Goal: Information Seeking & Learning: Compare options

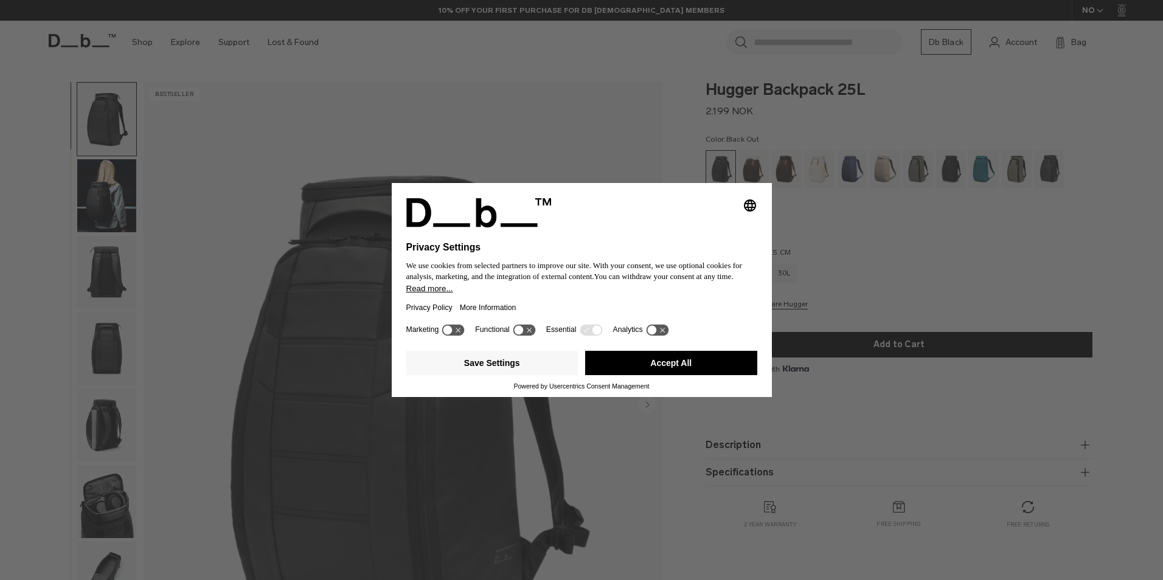
click at [672, 366] on button "Accept All" at bounding box center [671, 363] width 172 height 24
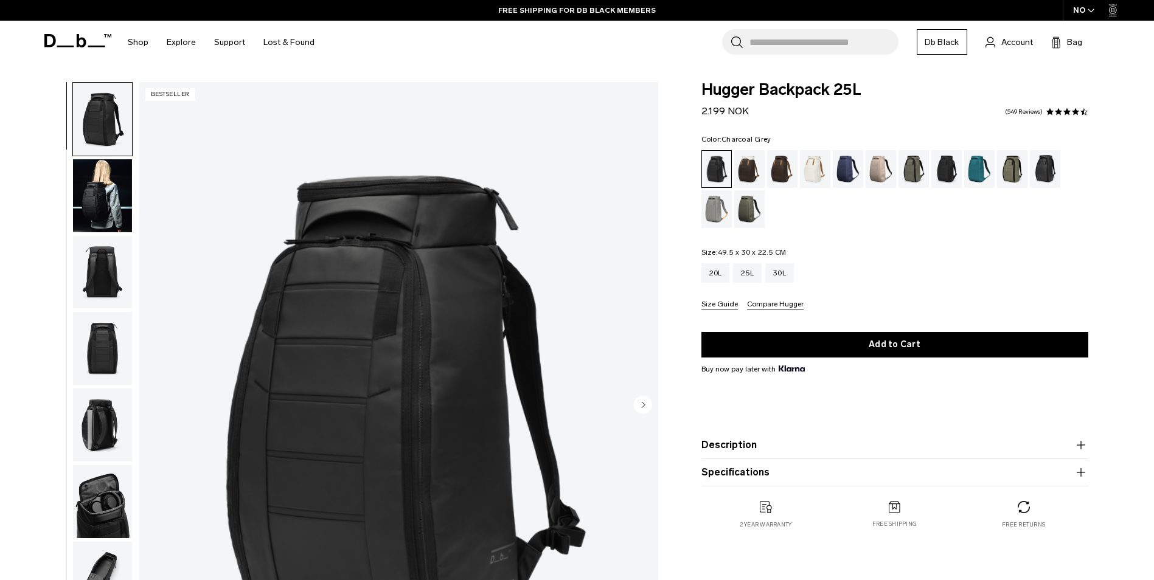
click at [943, 172] on div "Charcoal Grey" at bounding box center [946, 169] width 31 height 38
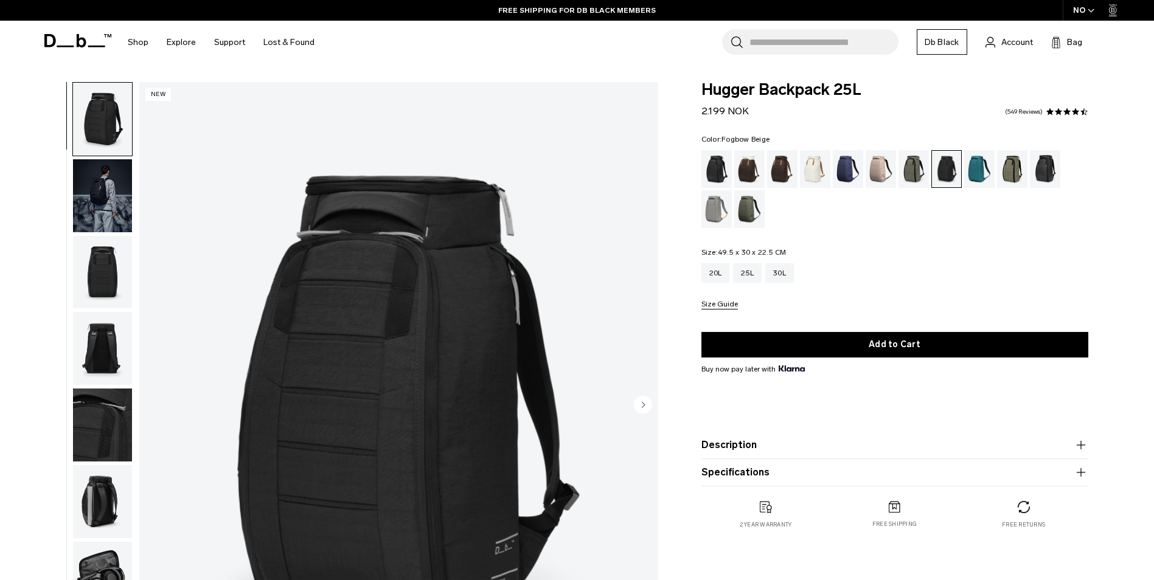
click at [880, 175] on div "Fogbow Beige" at bounding box center [881, 169] width 31 height 38
